Goal: Information Seeking & Learning: Learn about a topic

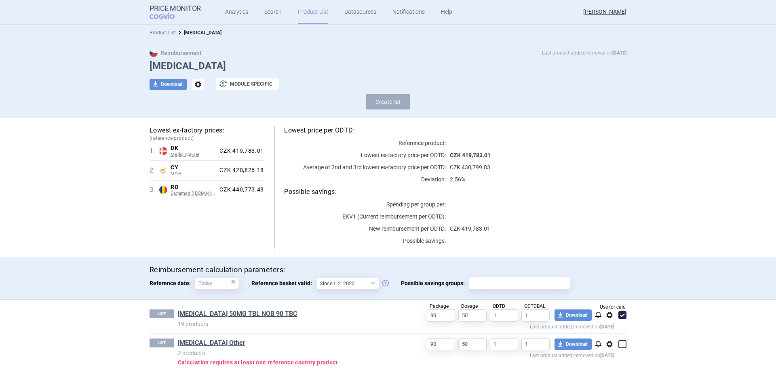
click at [305, 10] on link "Product List" at bounding box center [313, 12] width 30 height 24
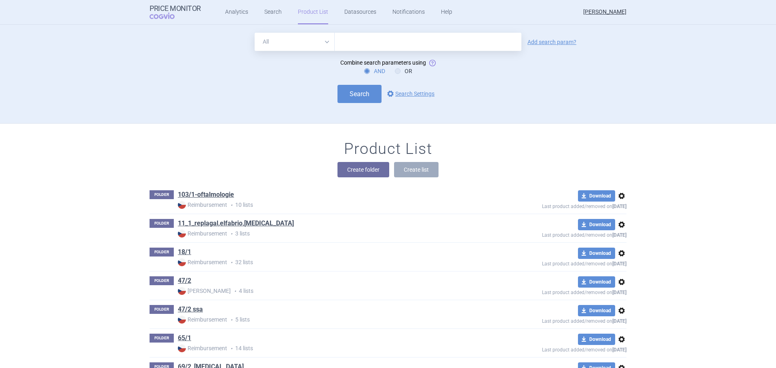
scroll to position [99, 0]
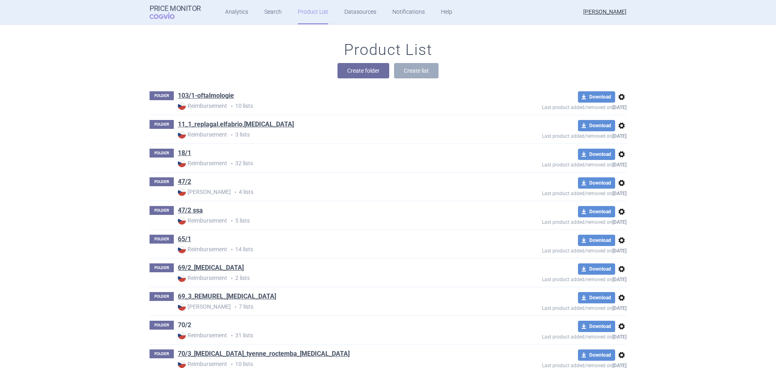
click at [180, 322] on link "70/2" at bounding box center [184, 325] width 13 height 9
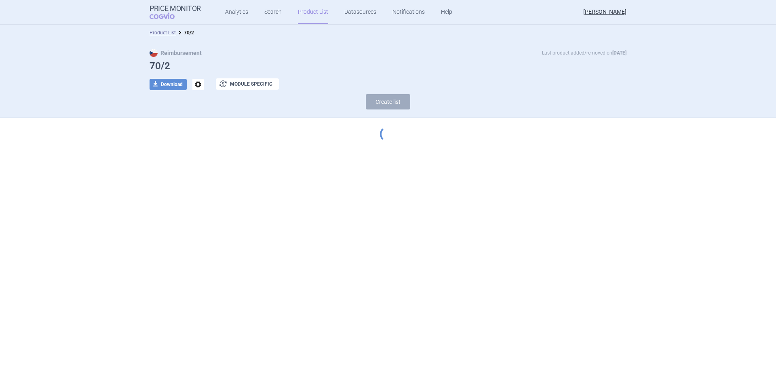
click at [302, 12] on link "Product List" at bounding box center [313, 12] width 30 height 24
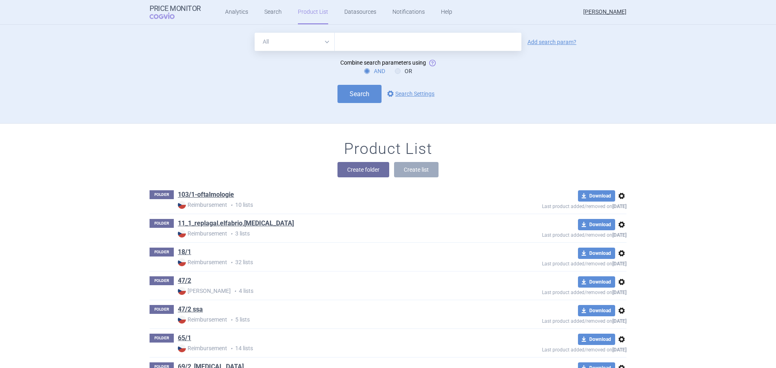
scroll to position [99, 0]
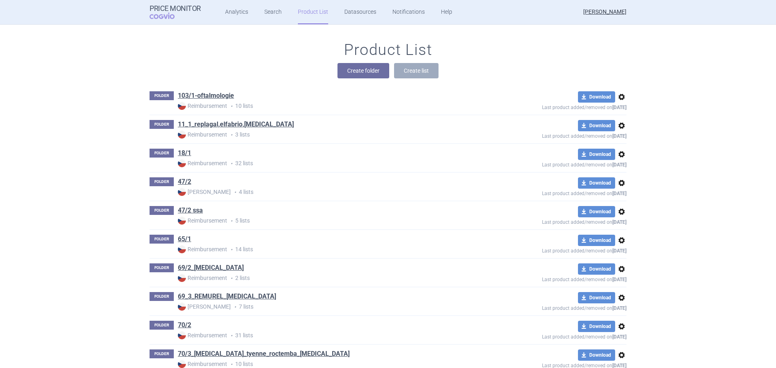
drag, startPoint x: 580, startPoint y: 132, endPoint x: 565, endPoint y: 142, distance: 17.7
click at [565, 142] on div "FOLDER 11_1_replagal,elfabrio,fabrazyme Reimbursement • 3 lists download Downlo…" at bounding box center [388, 129] width 477 height 28
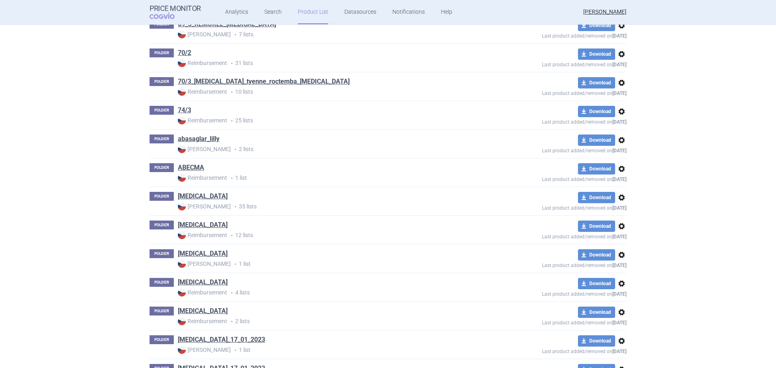
click at [197, 197] on link "[MEDICAL_DATA]" at bounding box center [203, 196] width 50 height 9
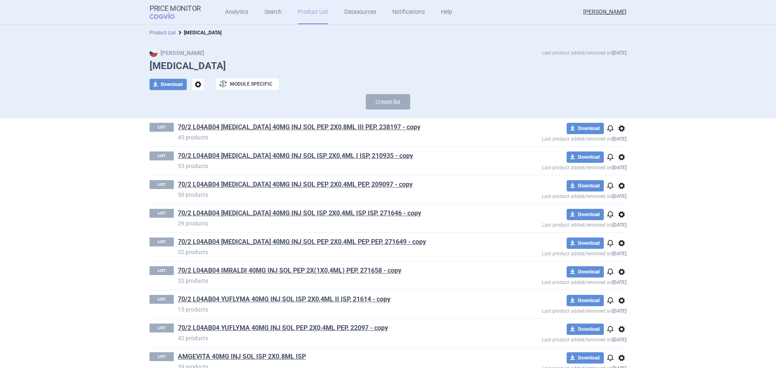
click at [152, 31] on link "Product List" at bounding box center [163, 33] width 26 height 6
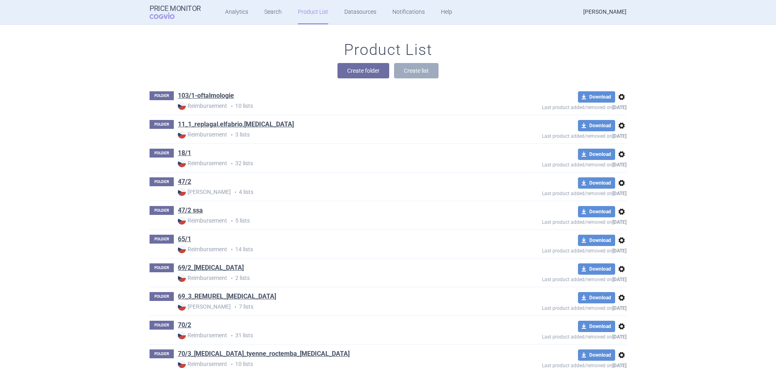
scroll to position [372, 0]
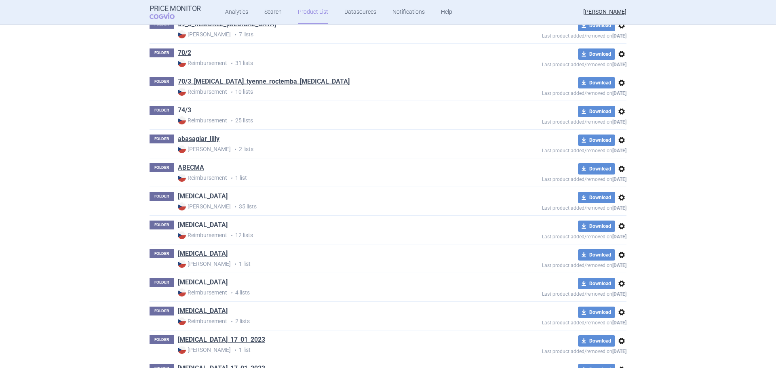
click at [186, 222] on link "[MEDICAL_DATA]" at bounding box center [203, 225] width 50 height 9
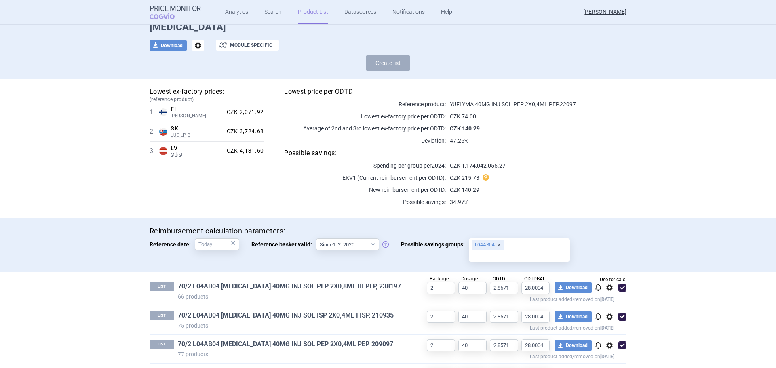
scroll to position [121, 0]
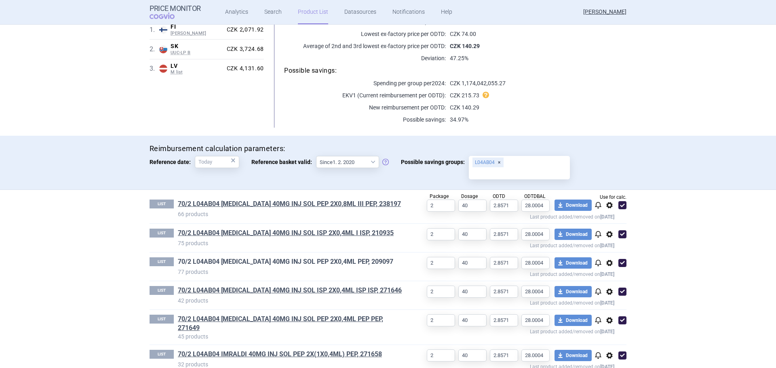
click at [209, 262] on link "70/2 L04AB04 HUMIRA 40MG INJ SOL PEP 2X0,4ML PEP, 209097" at bounding box center [286, 262] width 216 height 9
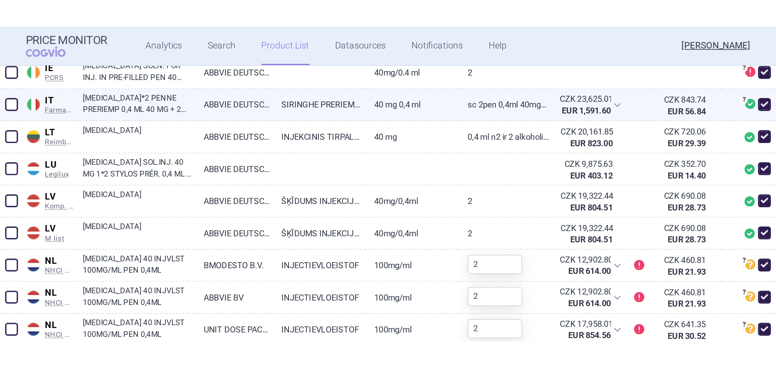
scroll to position [970, 0]
